Goal: Find specific page/section: Find specific page/section

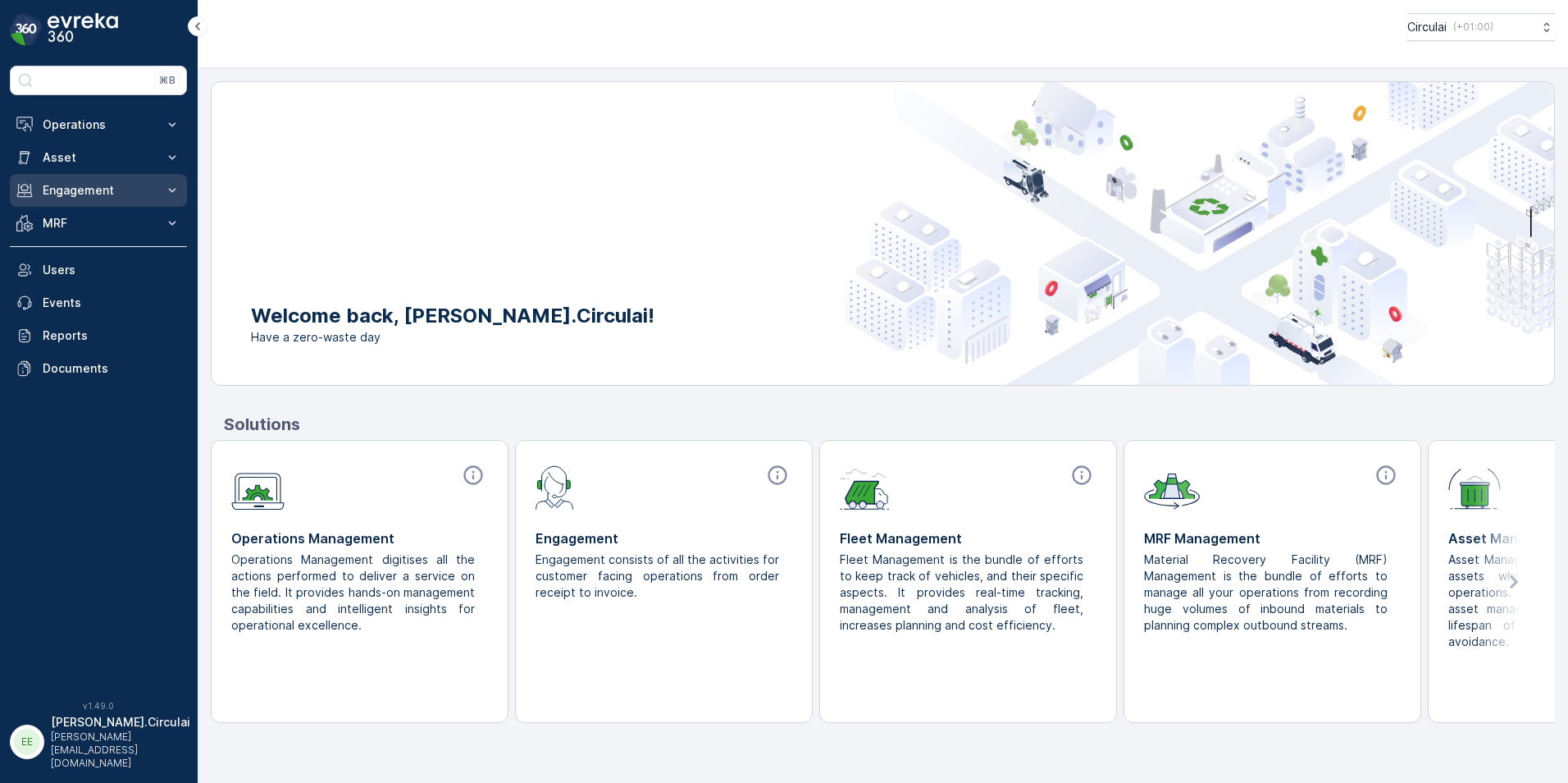
click at [90, 187] on p "Engagement" at bounding box center [98, 190] width 112 height 17
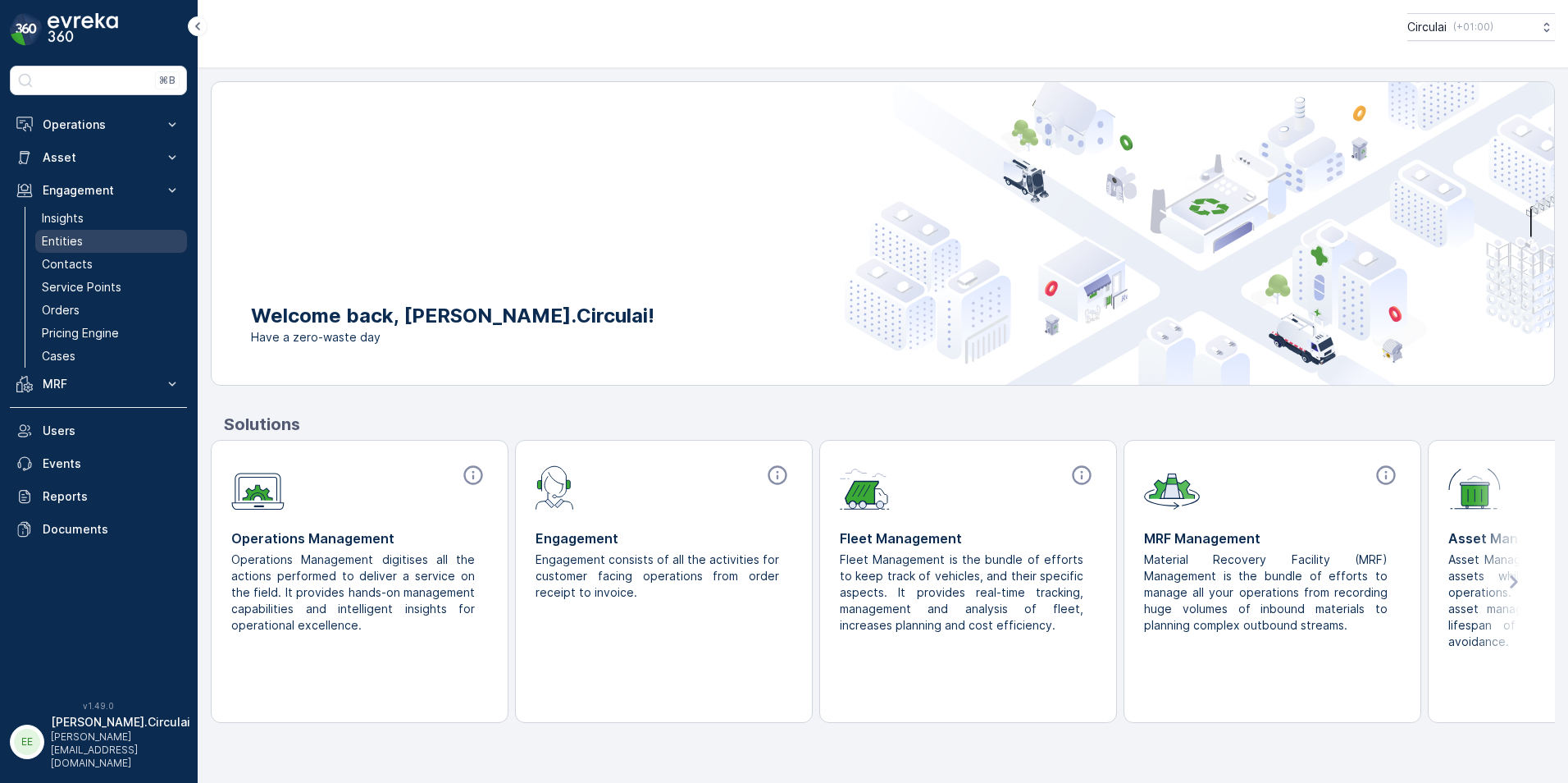
click at [95, 239] on link "Entities" at bounding box center [111, 241] width 152 height 23
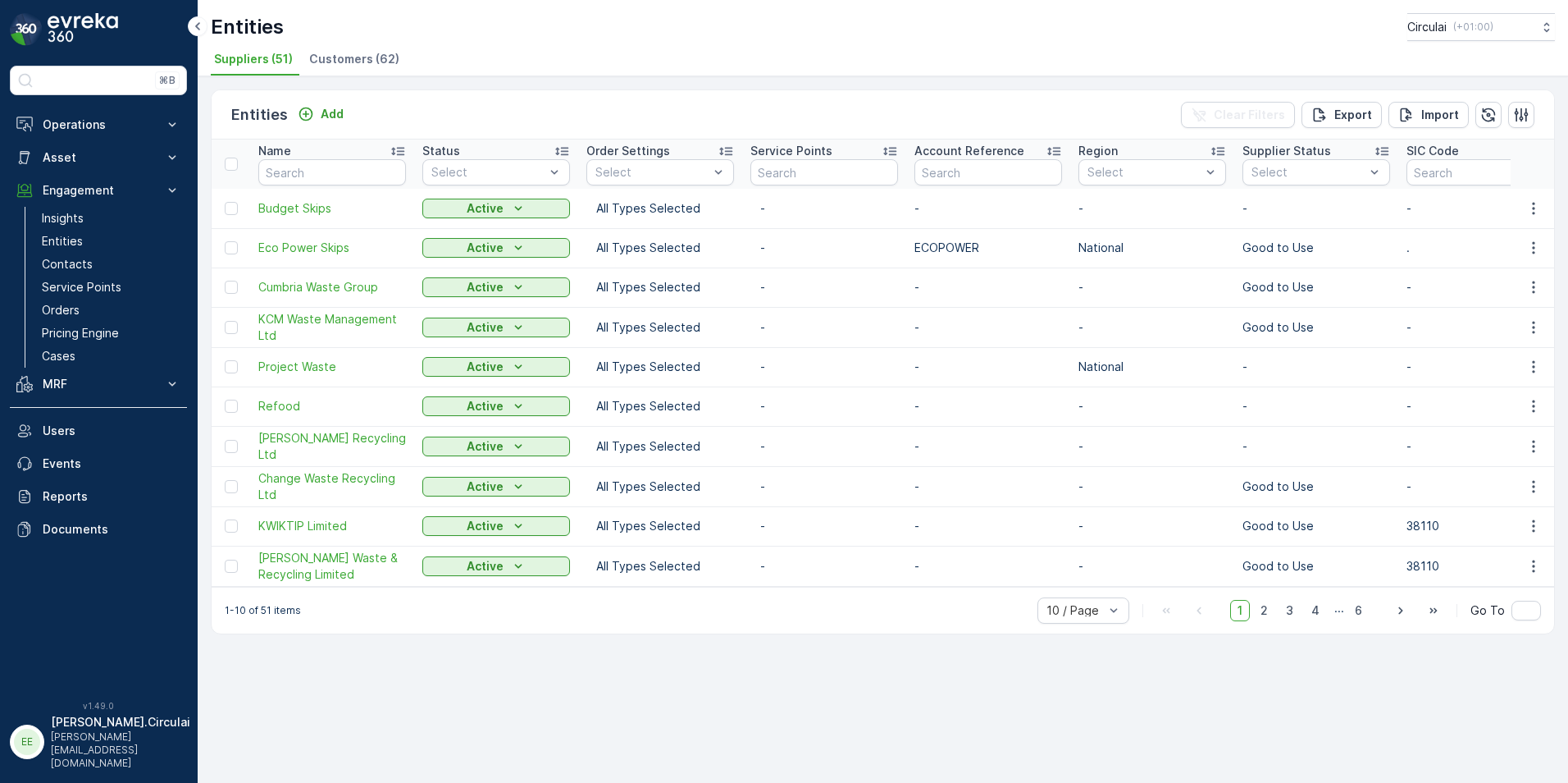
click at [352, 63] on span "Customers (62)" at bounding box center [355, 59] width 90 height 17
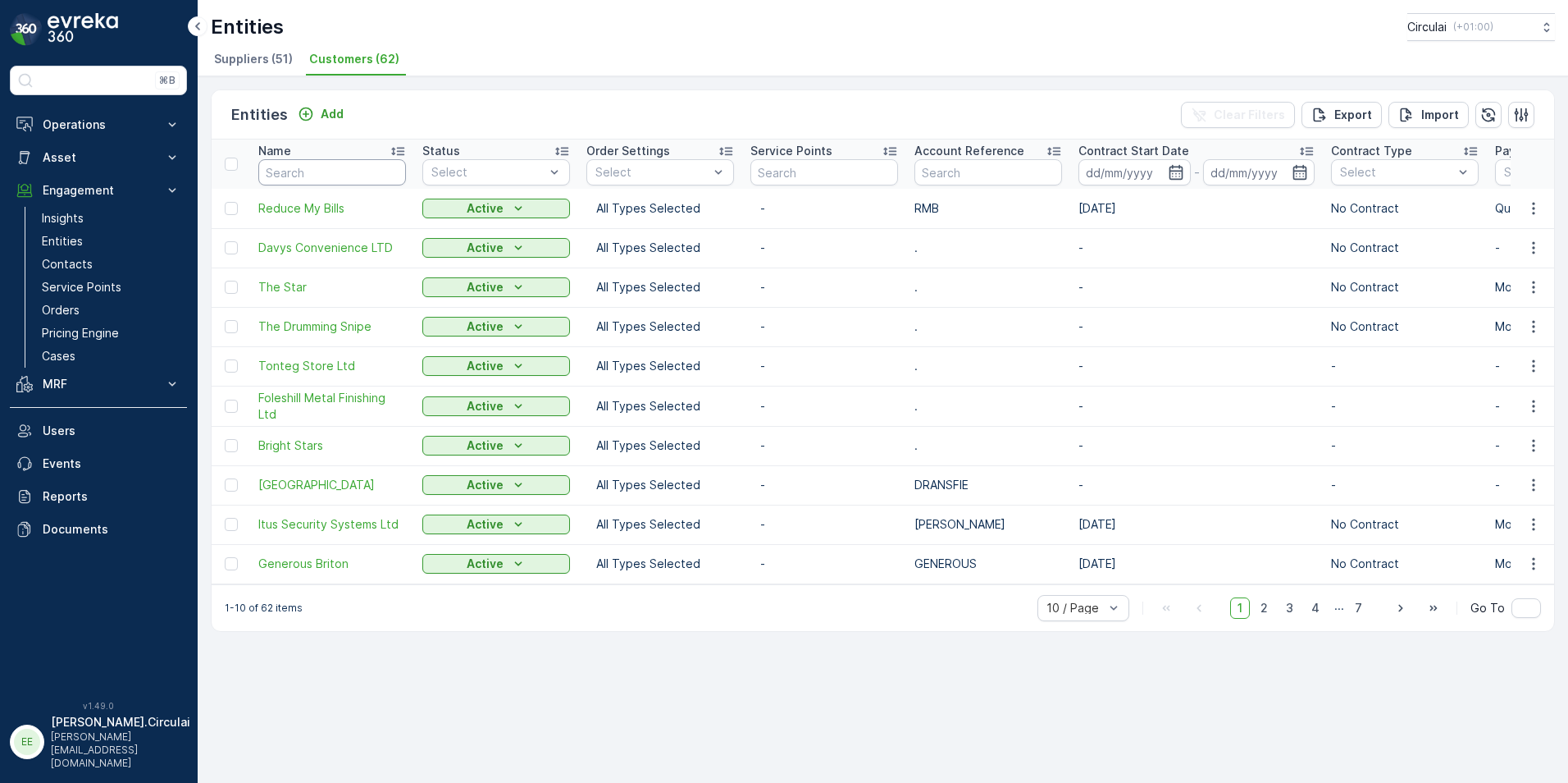
click at [316, 171] on input "text" at bounding box center [332, 173] width 148 height 27
type input "TUC"
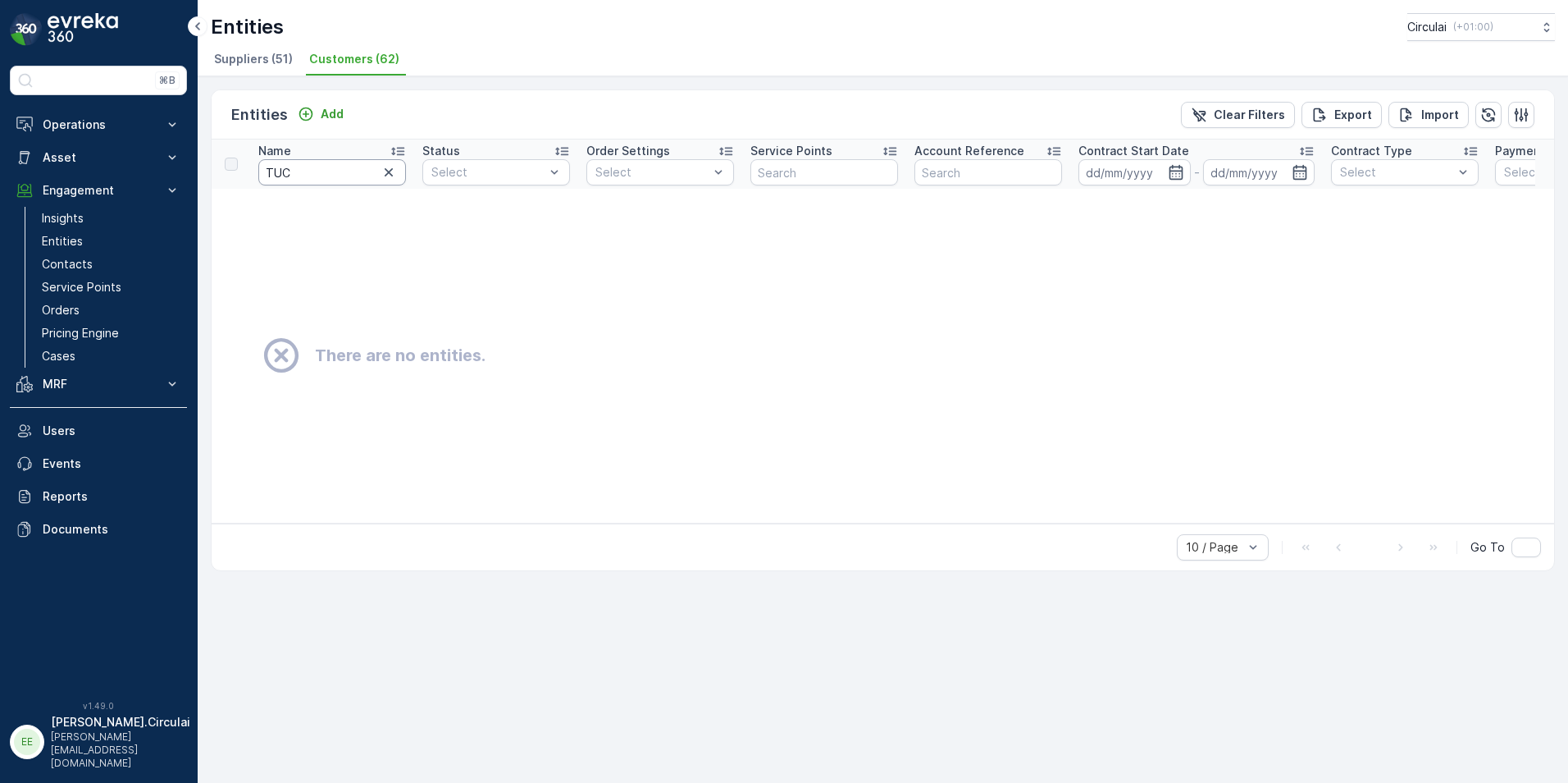
click at [306, 173] on input "TUC" at bounding box center [332, 173] width 148 height 27
type input "TUX"
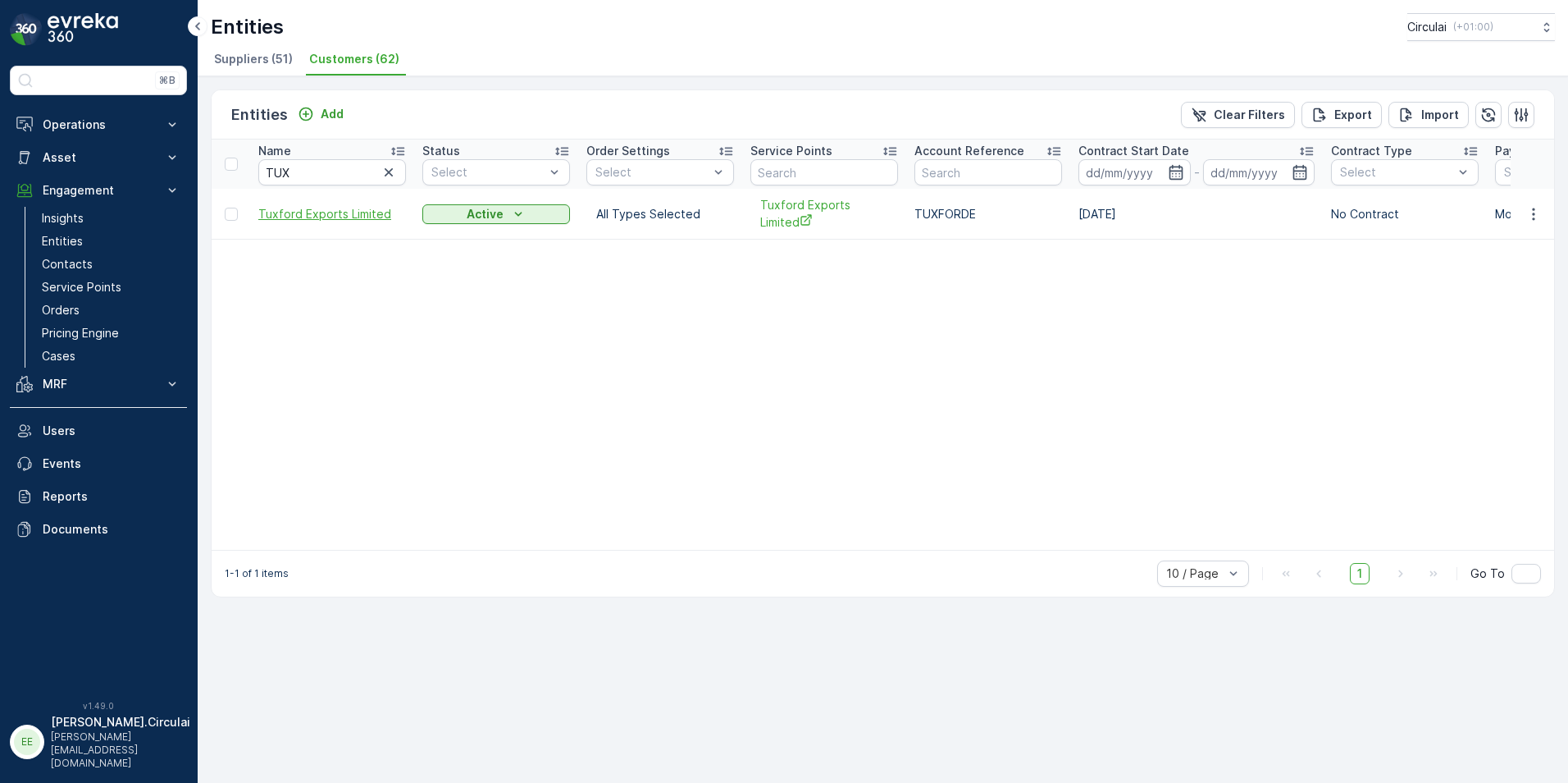
click at [335, 215] on span "Tuxford Exports Limited" at bounding box center [332, 214] width 148 height 17
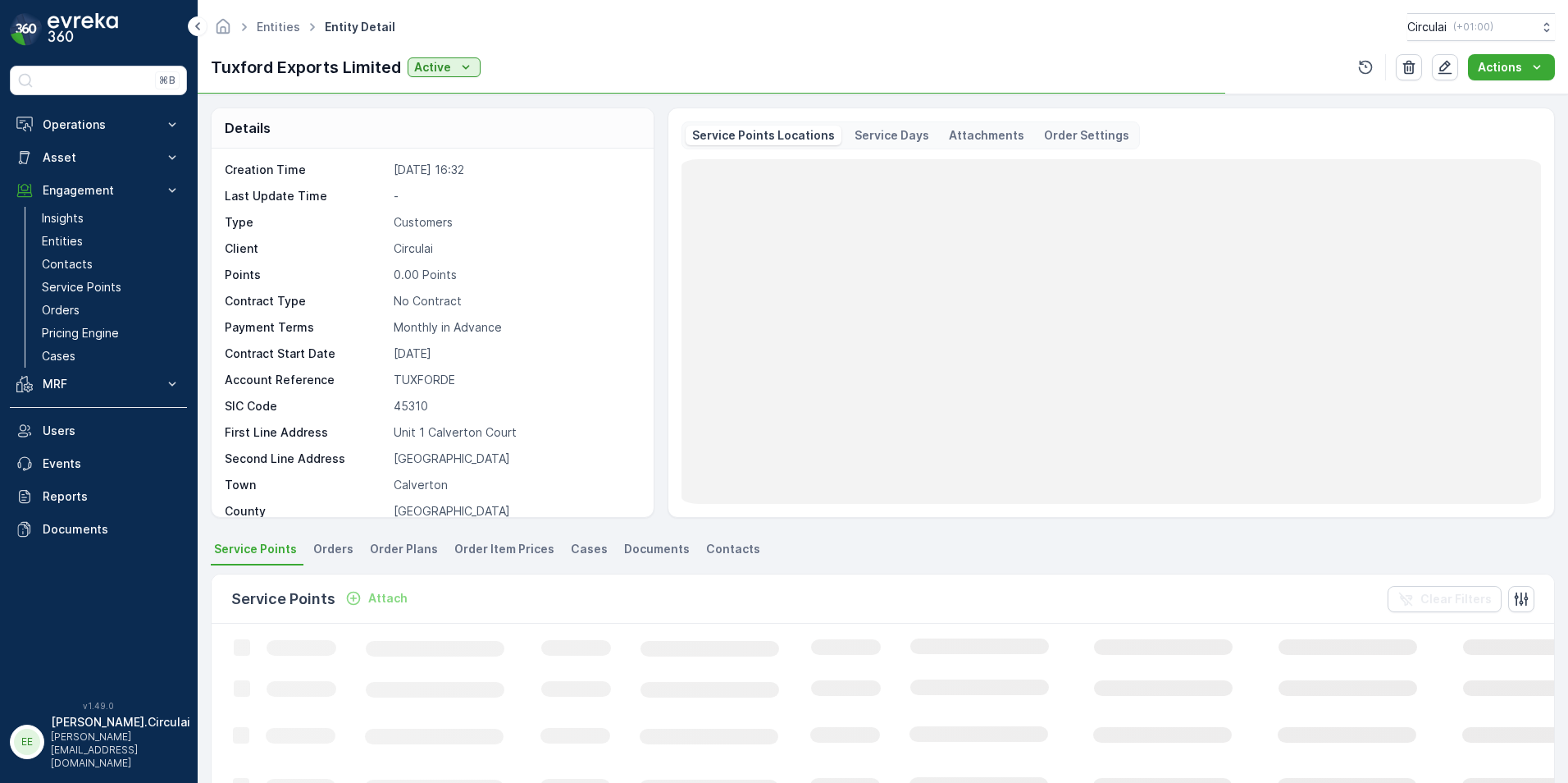
click at [729, 559] on li "Contacts" at bounding box center [735, 551] width 64 height 27
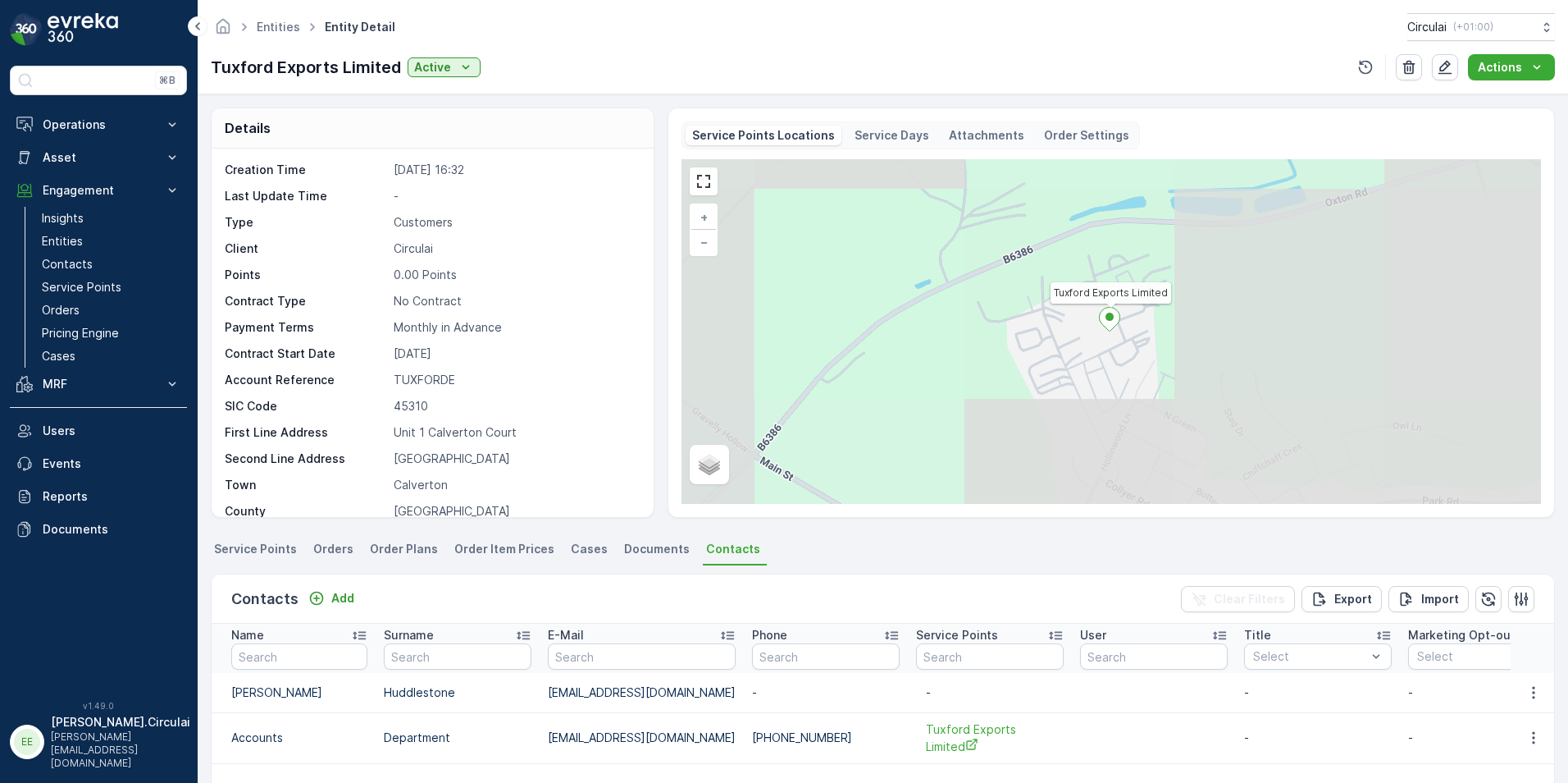
scroll to position [247, 0]
